Goal: Find specific page/section: Find specific page/section

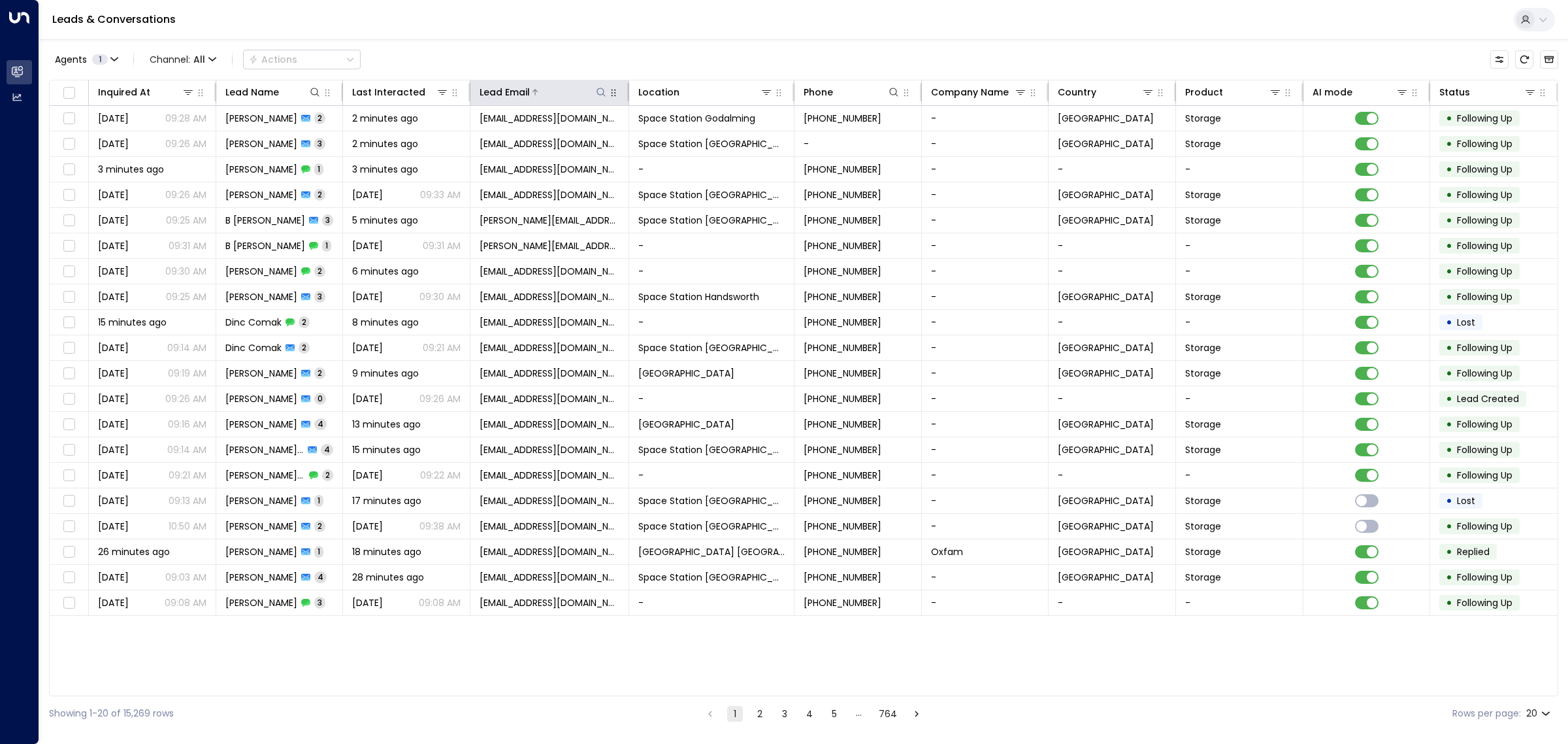
click at [605, 95] on icon at bounding box center [601, 92] width 11 height 11
click at [603, 59] on div "Agents 1 Channel: All Actions" at bounding box center [804, 59] width 1510 height 27
click at [600, 92] on icon at bounding box center [601, 92] width 11 height 11
click at [596, 87] on button at bounding box center [601, 92] width 13 height 13
type input "**********"
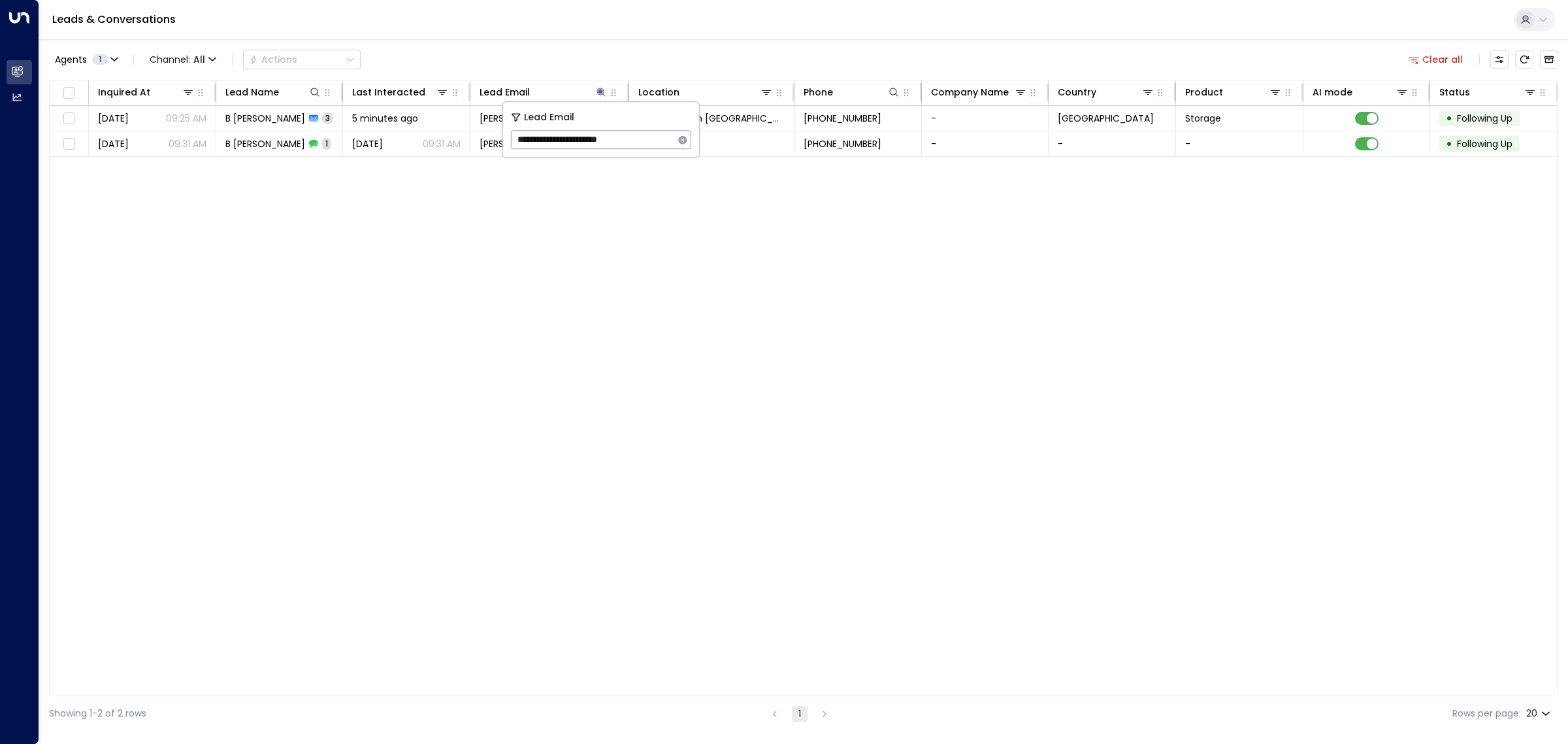
click at [663, 236] on div "Inquired At Lead Name Last Interacted Lead Email Location Phone Company Name Co…" at bounding box center [804, 388] width 1510 height 616
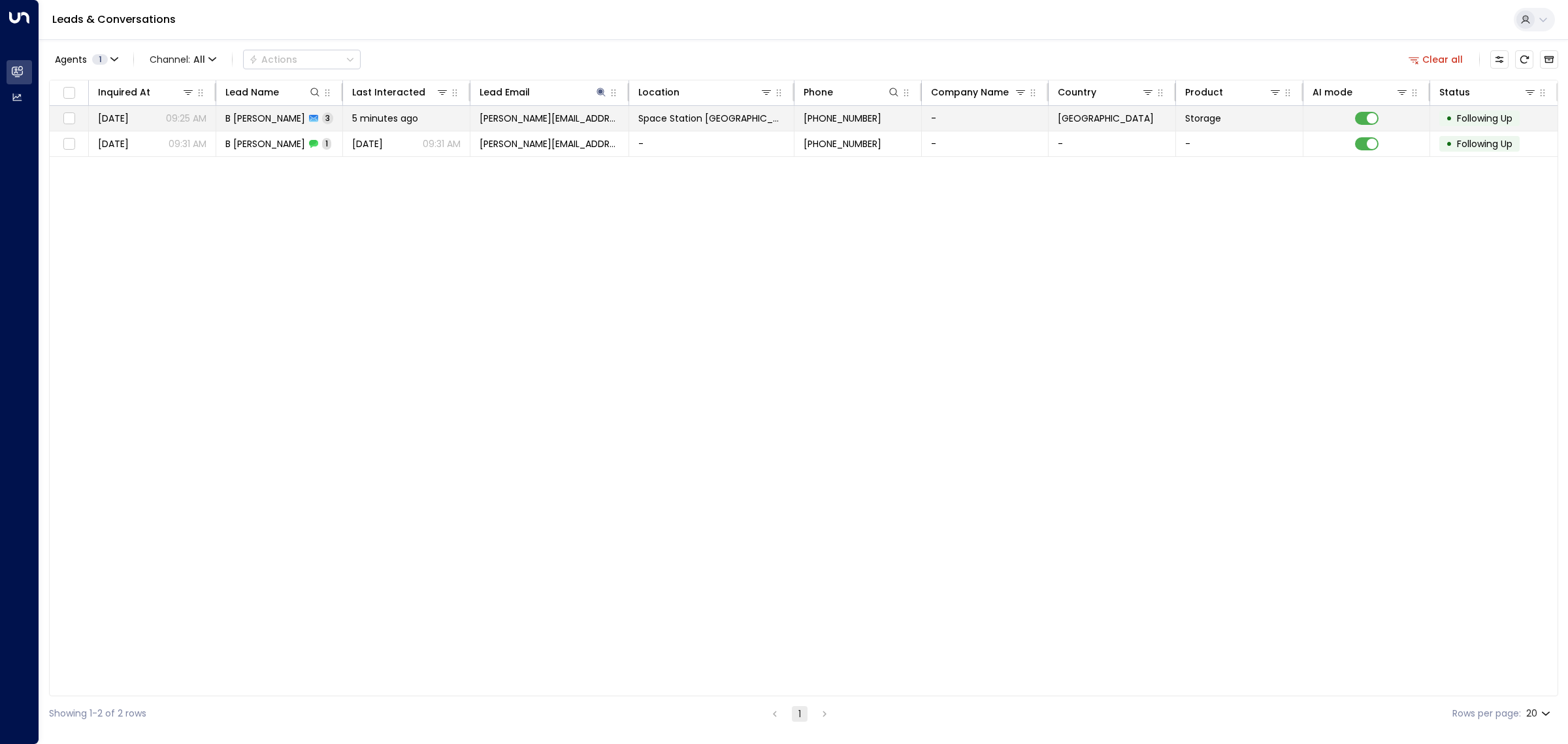
click at [576, 114] on span "[PERSON_NAME][EMAIL_ADDRESS][DOMAIN_NAME]" at bounding box center [549, 118] width 140 height 13
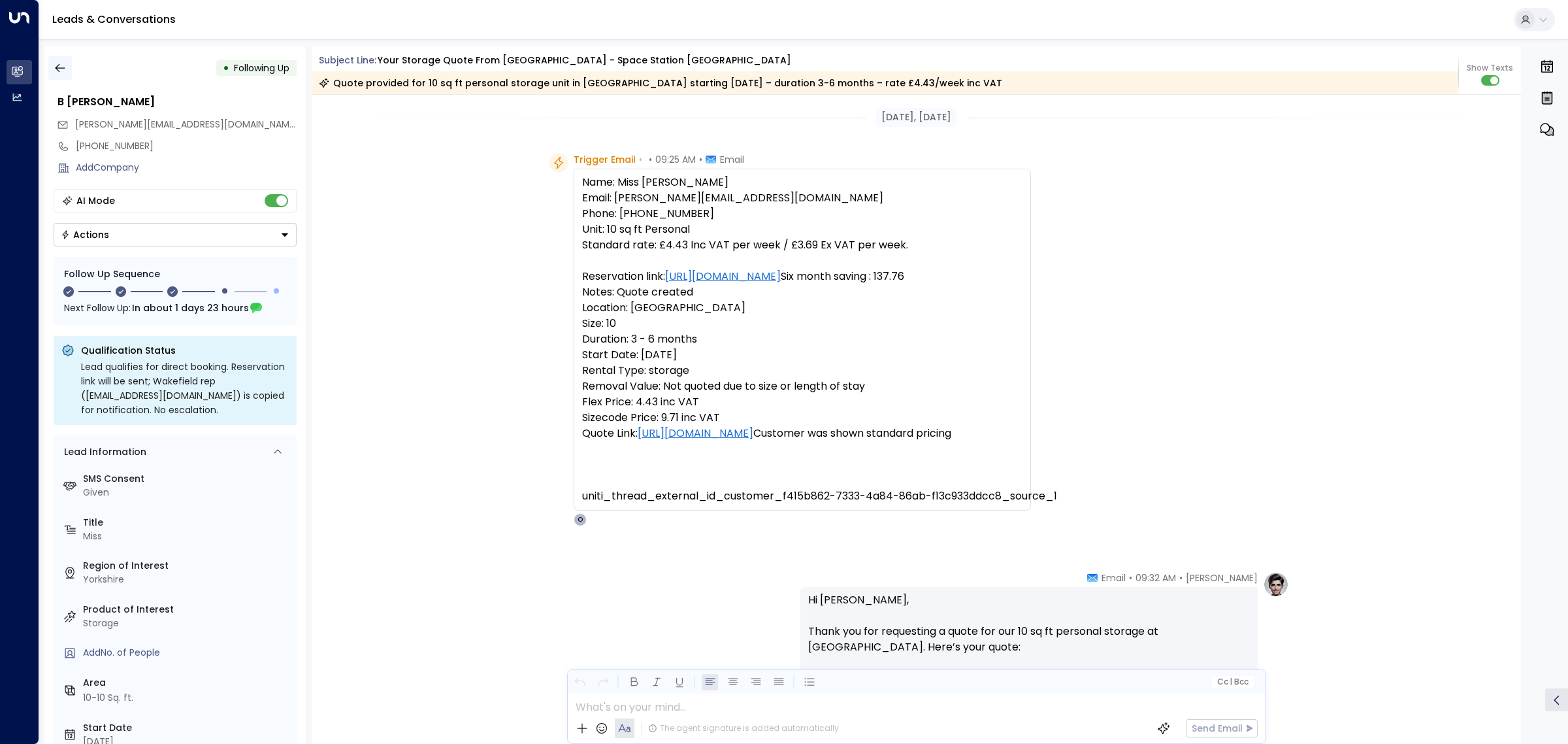
click at [63, 69] on icon "button" at bounding box center [60, 67] width 13 height 13
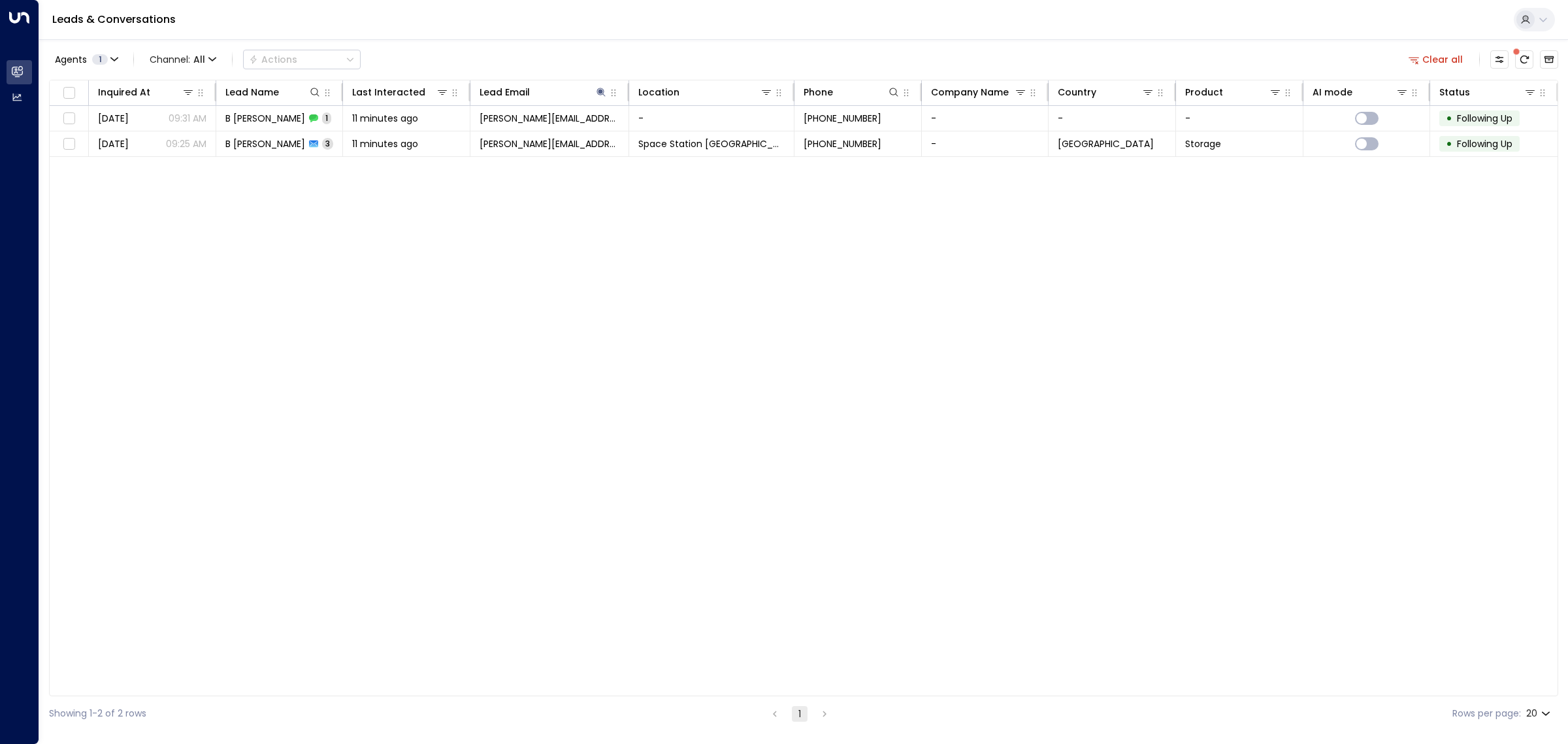
click at [552, 382] on div "Inquired At Lead Name Last Interacted Lead Email Location Phone Company Name Co…" at bounding box center [804, 388] width 1510 height 616
click at [667, 313] on div "Inquired At Lead Name Last Interacted Lead Email Location Phone Company Name Co…" at bounding box center [804, 388] width 1510 height 616
click at [393, 409] on div "Inquired At Lead Name Last Interacted Lead Email Location Phone Company Name Co…" at bounding box center [804, 388] width 1510 height 616
